Goal: Find specific fact: Find specific fact

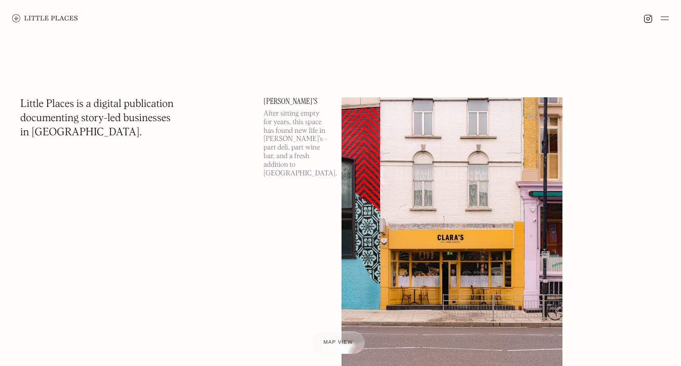
click at [449, 158] on img at bounding box center [451, 256] width 221 height 319
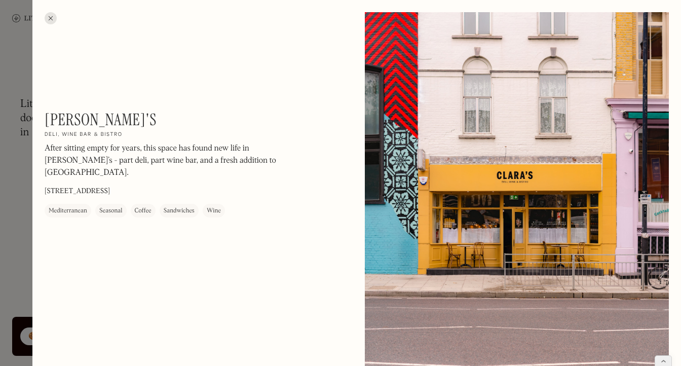
click at [106, 186] on p "[STREET_ADDRESS]" at bounding box center [77, 191] width 65 height 11
copy p "[STREET_ADDRESS]"
